Goal: Information Seeking & Learning: Compare options

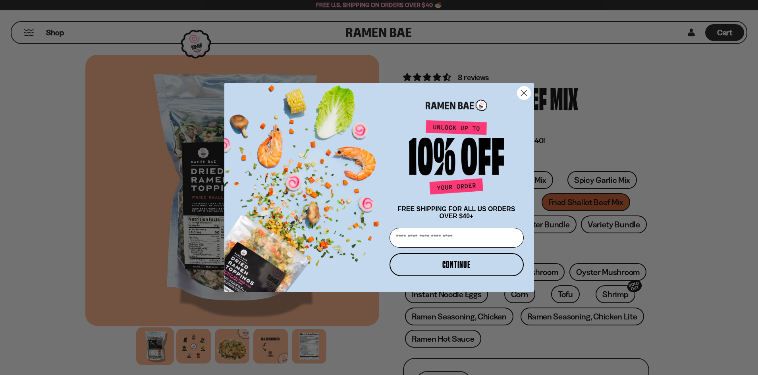
click at [522, 88] on circle "Close dialog" at bounding box center [523, 93] width 13 height 13
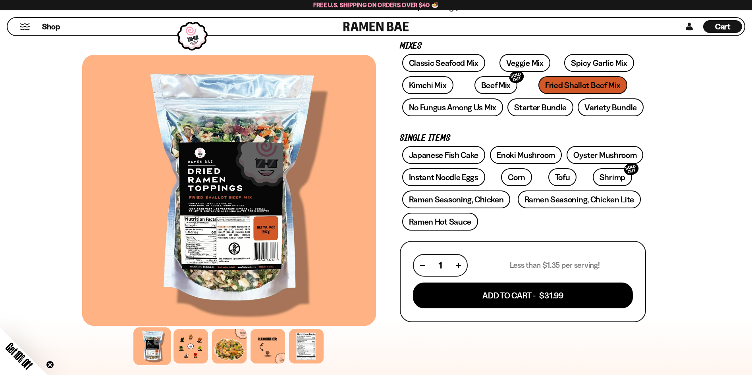
scroll to position [119, 0]
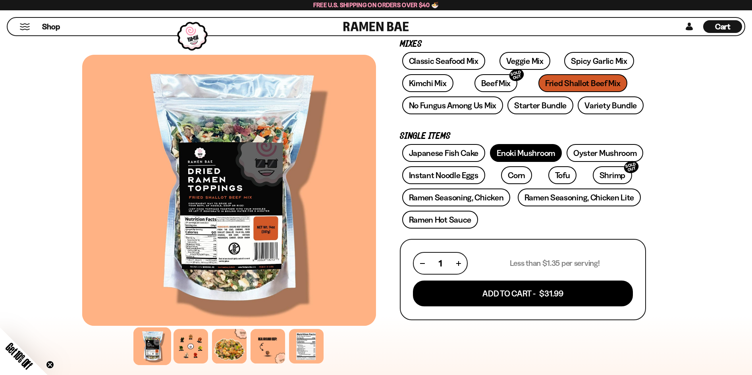
click at [506, 151] on link "Enoki Mushroom" at bounding box center [526, 153] width 72 height 18
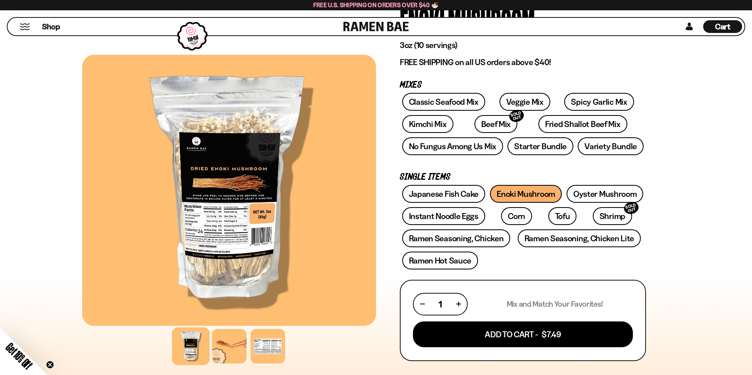
scroll to position [119, 0]
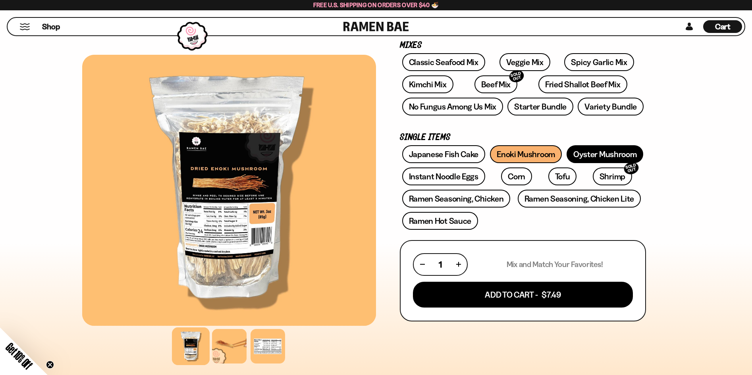
click at [608, 154] on link "Oyster Mushroom" at bounding box center [604, 154] width 77 height 18
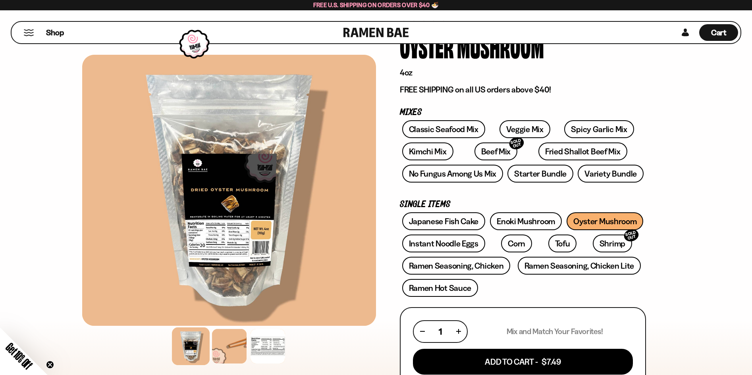
scroll to position [40, 0]
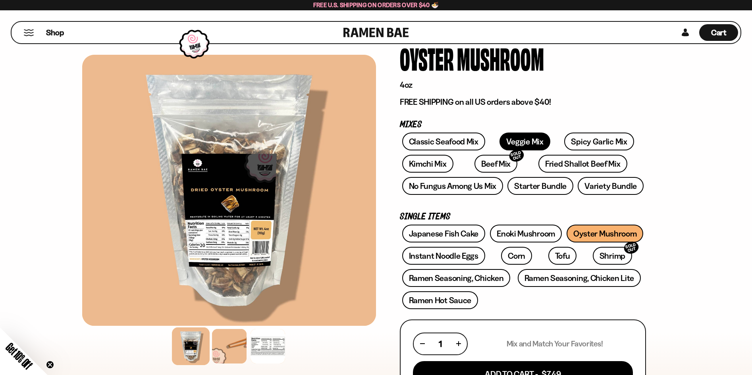
click at [517, 135] on link "Veggie Mix" at bounding box center [524, 142] width 51 height 18
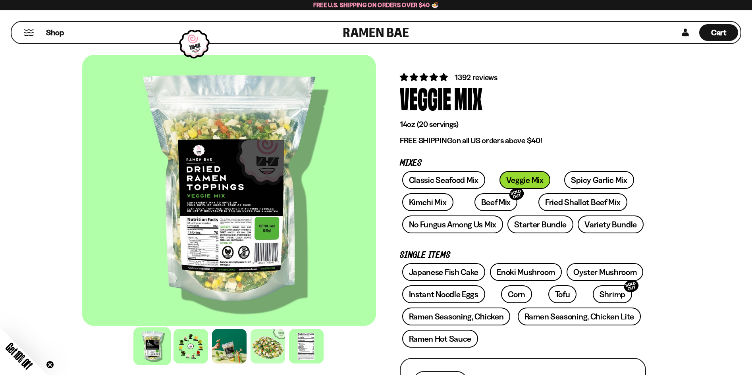
click at [223, 207] on div at bounding box center [229, 190] width 294 height 271
click at [547, 202] on link "Fried Shallot Beef Mix" at bounding box center [582, 202] width 89 height 18
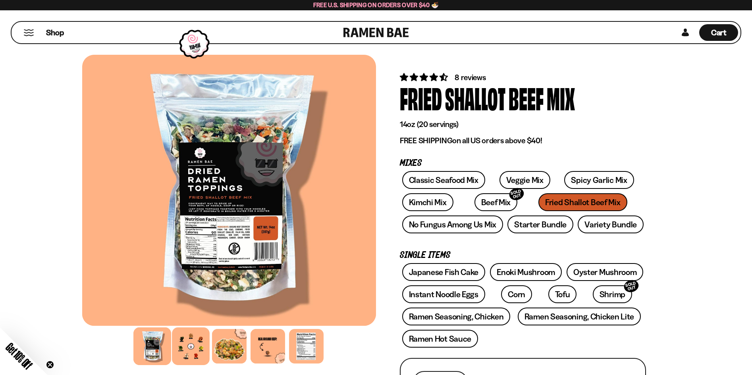
click at [191, 347] on div at bounding box center [191, 346] width 38 height 38
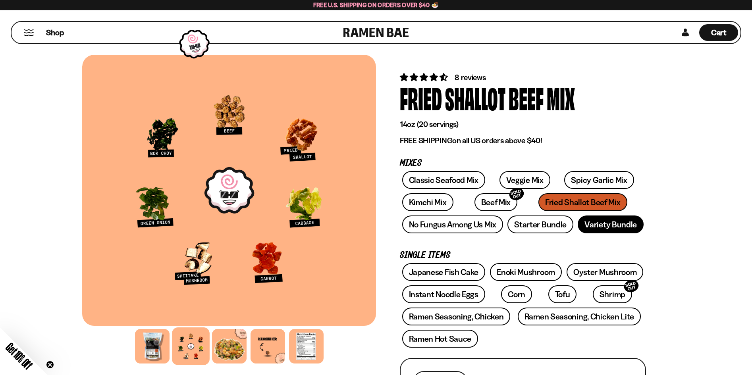
click at [612, 225] on link "Variety Bundle" at bounding box center [610, 225] width 66 height 18
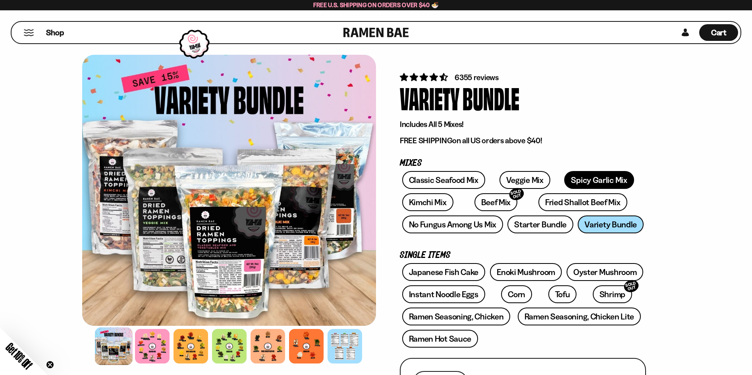
click at [564, 178] on link "Spicy Garlic Mix" at bounding box center [598, 180] width 69 height 18
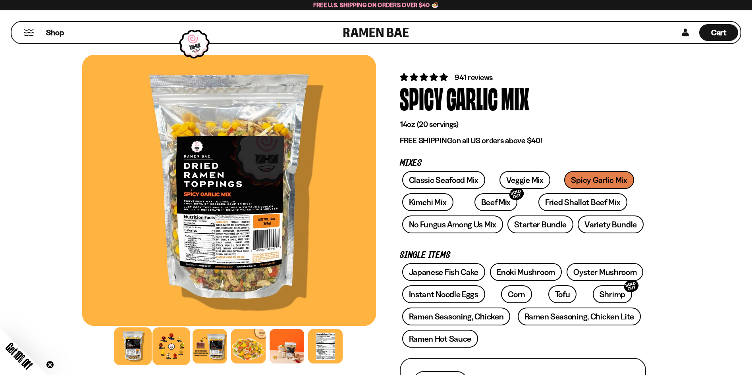
click at [179, 348] on div at bounding box center [171, 346] width 38 height 38
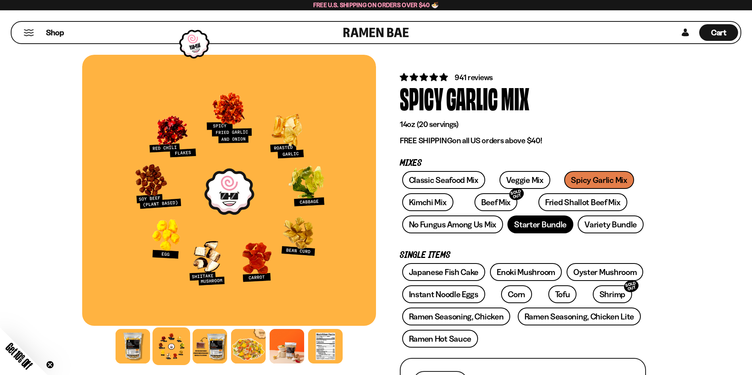
click at [540, 225] on link "Starter Bundle" at bounding box center [540, 225] width 66 height 18
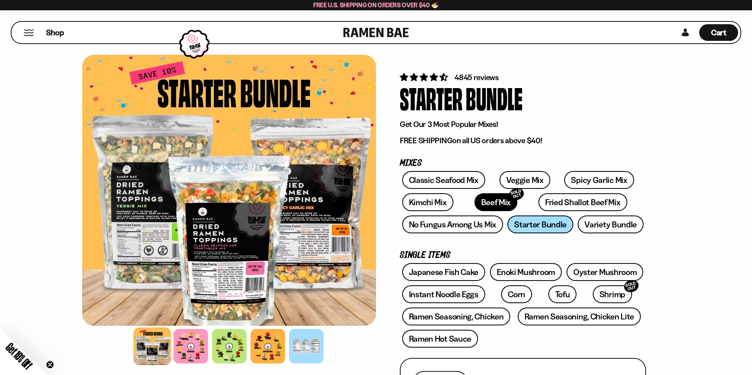
click at [487, 202] on link "Beef Mix SOLD OUT" at bounding box center [495, 202] width 43 height 18
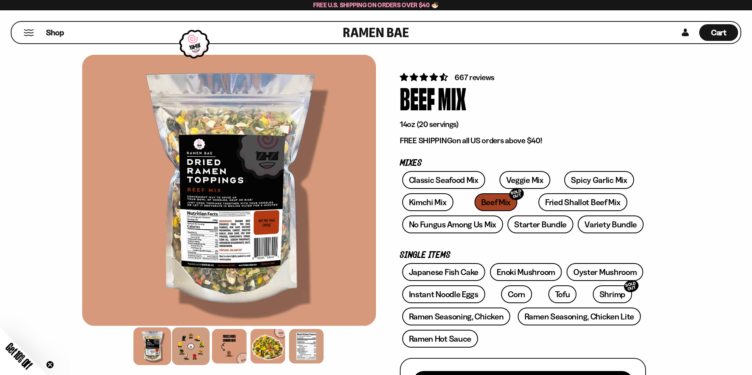
click at [196, 352] on div at bounding box center [191, 346] width 38 height 38
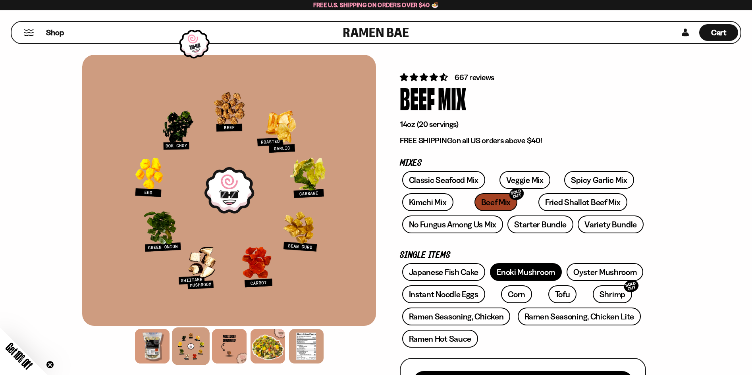
click at [526, 273] on link "Enoki Mushroom" at bounding box center [526, 272] width 72 height 18
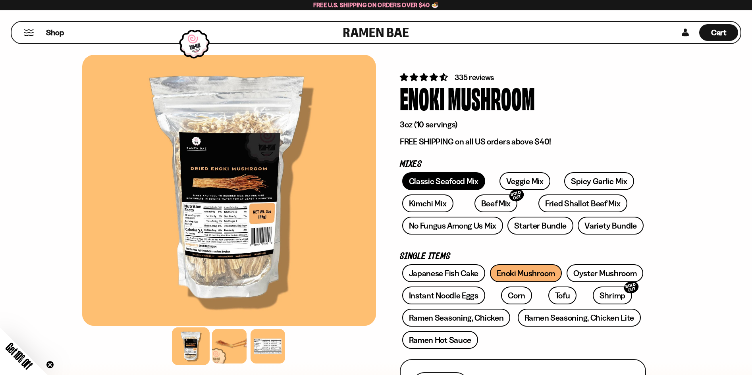
click at [454, 183] on link "Classic Seafood Mix" at bounding box center [443, 181] width 83 height 18
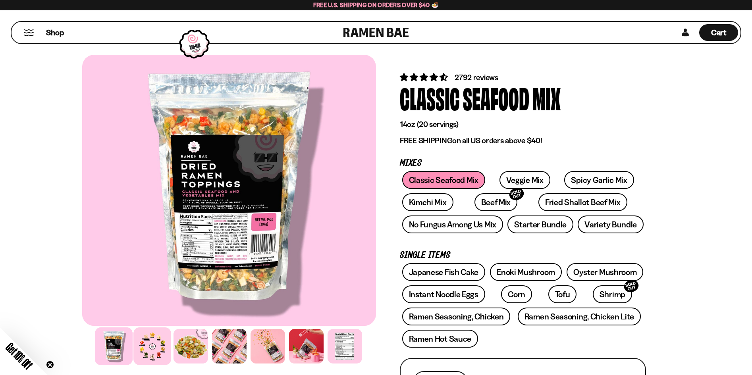
click at [158, 349] on div at bounding box center [152, 346] width 38 height 38
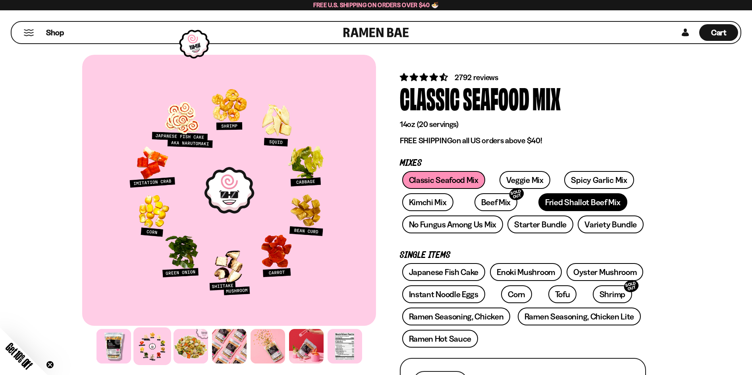
click at [548, 200] on link "Fried Shallot Beef Mix" at bounding box center [582, 202] width 89 height 18
